Goal: Use online tool/utility

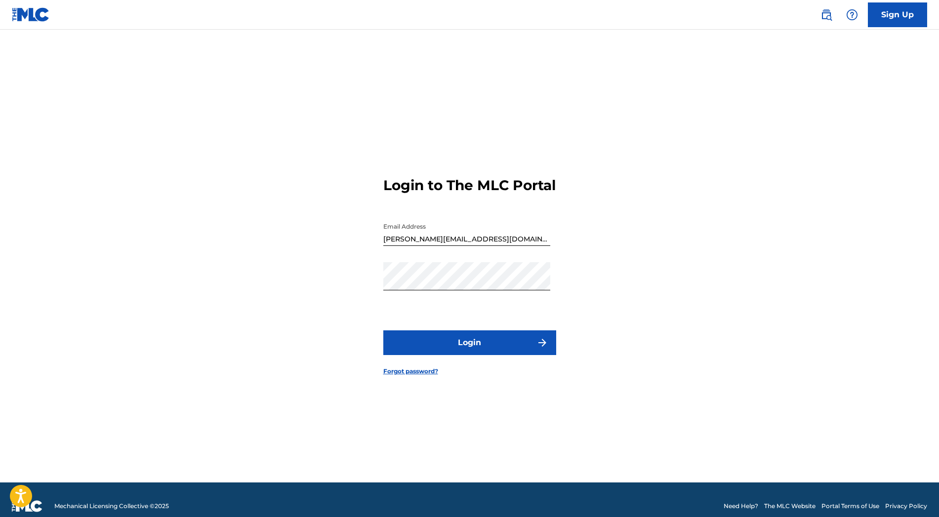
click at [529, 351] on button "Login" at bounding box center [469, 342] width 173 height 25
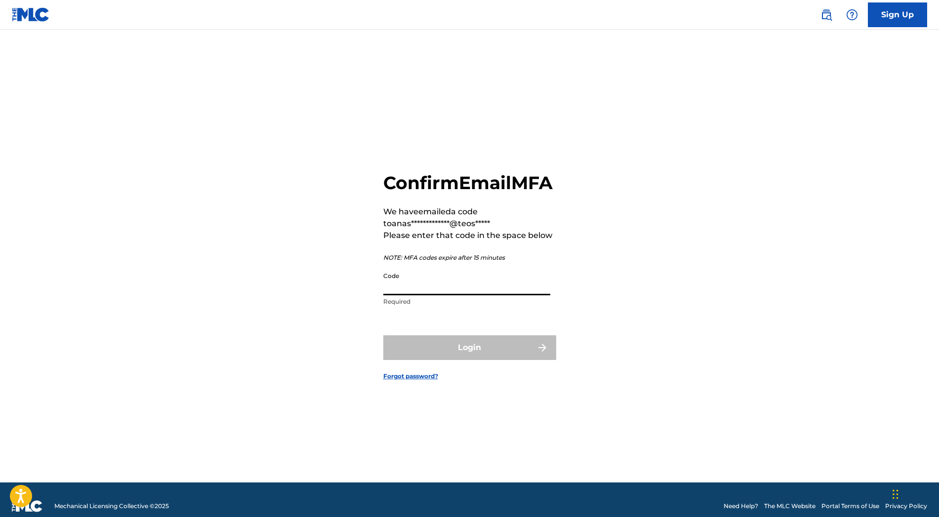
click at [504, 295] on input "Code" at bounding box center [466, 281] width 167 height 28
paste input "763848"
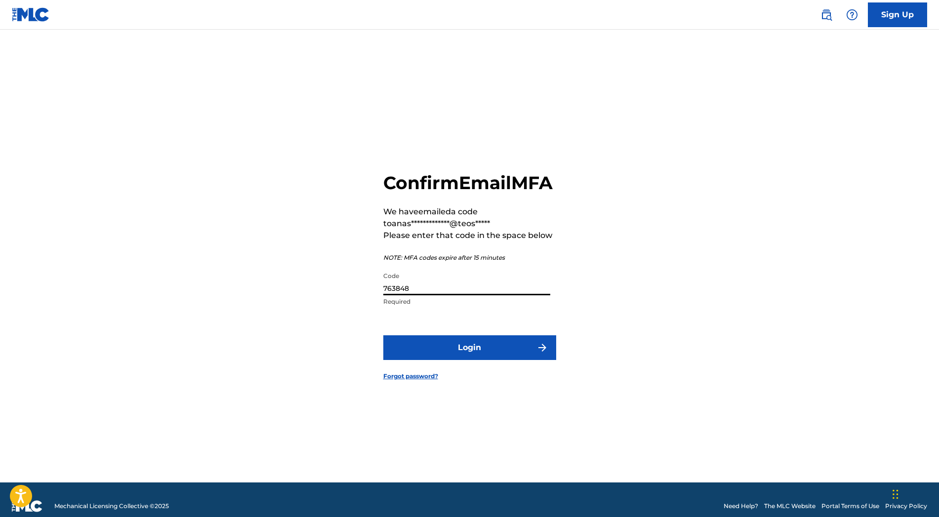
type input "763848"
click at [383, 335] on button "Login" at bounding box center [469, 347] width 173 height 25
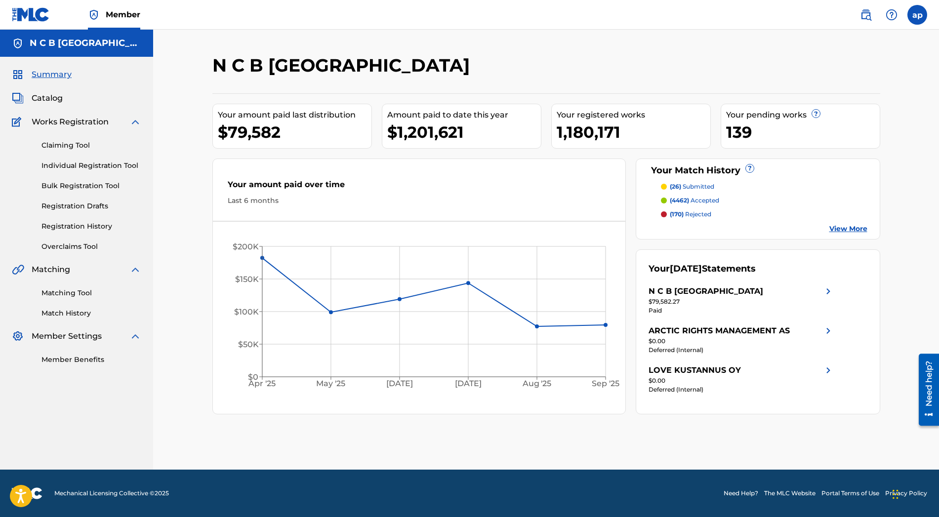
click at [80, 291] on link "Matching Tool" at bounding box center [91, 293] width 100 height 10
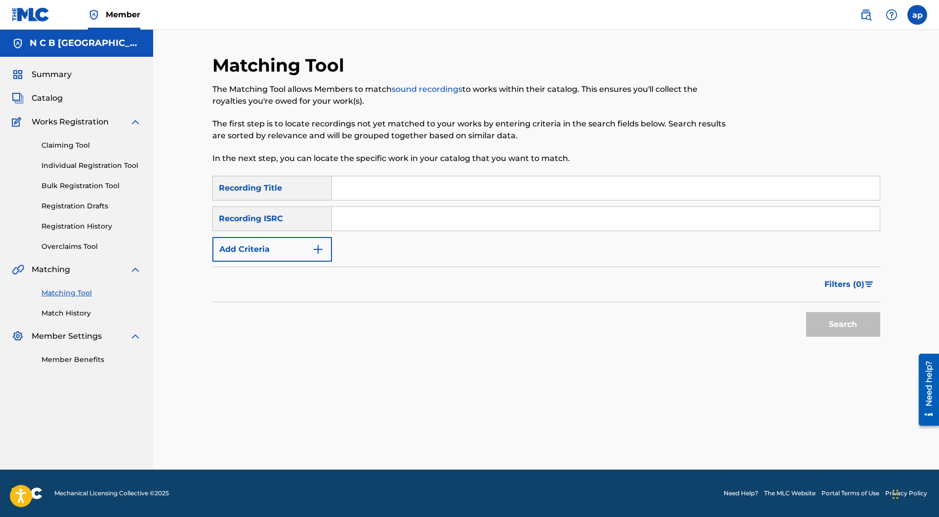
click at [290, 218] on div "Recording ISRC" at bounding box center [271, 218] width 119 height 25
click at [370, 182] on input "Search Form" at bounding box center [606, 188] width 548 height 24
type input "Cha cha cha"
click at [824, 315] on button "Search" at bounding box center [843, 324] width 74 height 25
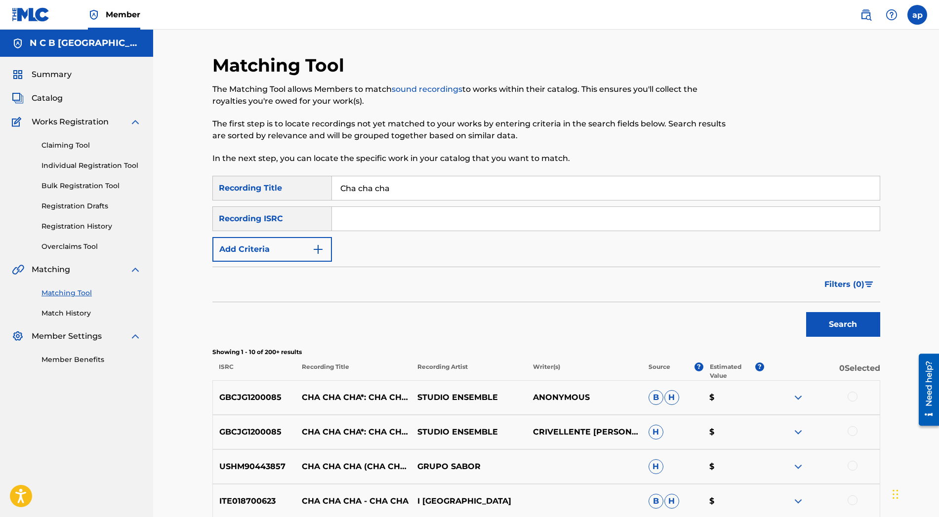
click at [47, 97] on span "Catalog" at bounding box center [47, 98] width 31 height 12
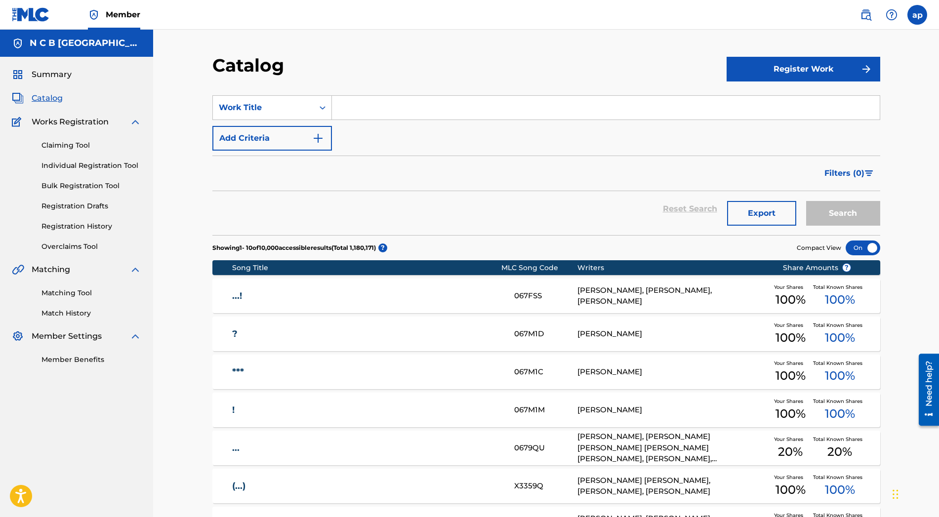
click at [68, 292] on link "Matching Tool" at bounding box center [91, 293] width 100 height 10
